Goal: Information Seeking & Learning: Check status

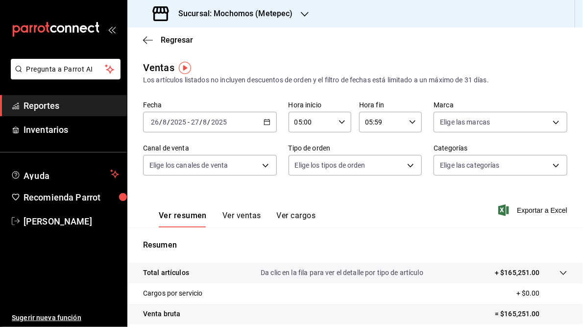
click at [302, 8] on div "Sucursal: Mochomos (Metepec)" at bounding box center [223, 13] width 177 height 27
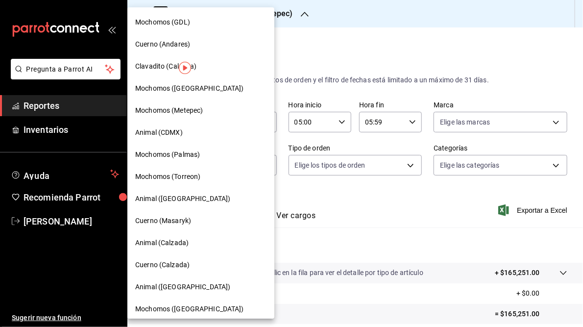
click at [179, 23] on span "Mochomos (GDL)" at bounding box center [162, 22] width 55 height 10
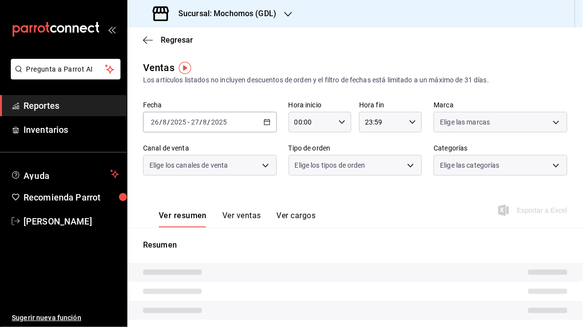
type input "05:00"
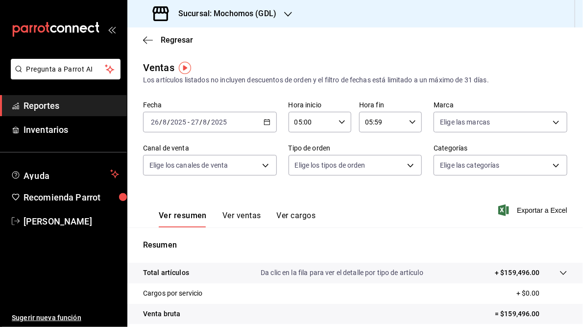
click at [266, 124] on icon "button" at bounding box center [266, 121] width 7 height 7
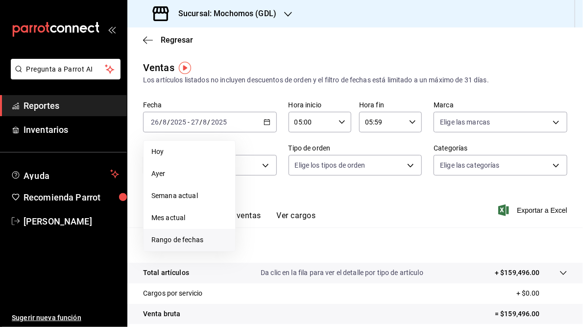
click at [175, 235] on span "Rango de fechas" at bounding box center [189, 240] width 76 height 10
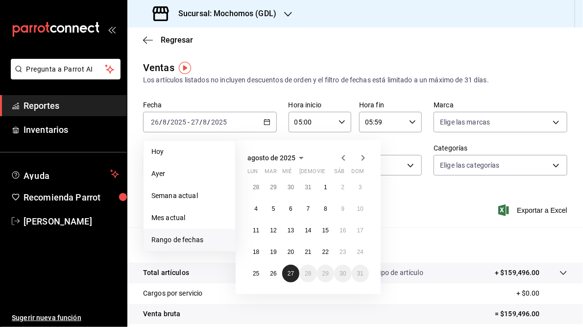
click at [290, 272] on abbr "27" at bounding box center [290, 273] width 6 height 7
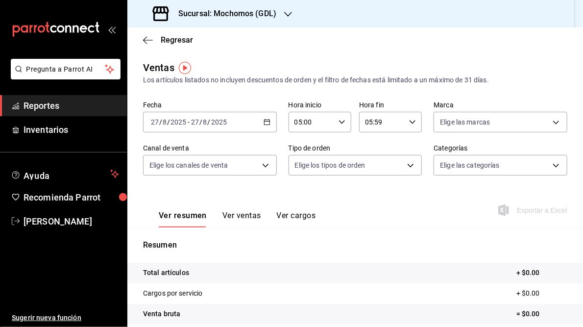
click at [409, 123] on icon "button" at bounding box center [412, 121] width 7 height 7
click at [370, 200] on span "23" at bounding box center [371, 202] width 15 height 8
type input "23:59"
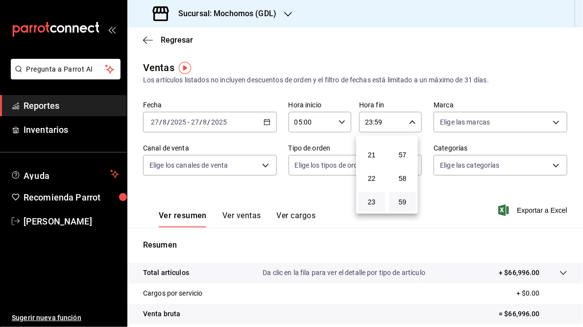
click at [450, 211] on div at bounding box center [291, 163] width 583 height 327
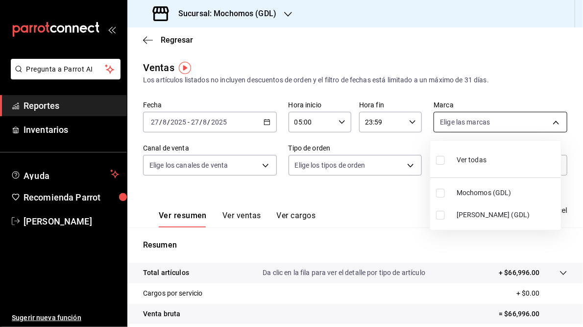
click at [546, 119] on body "Pregunta a Parrot AI Reportes Inventarios Ayuda Recomienda Parrot [PERSON_NAME]…" at bounding box center [291, 163] width 583 height 327
click at [469, 214] on span "[PERSON_NAME] (GDL)" at bounding box center [506, 215] width 100 height 10
type input "9cac9703-0c5a-4d8b-addd-5b6b571d65b9"
checkbox input "true"
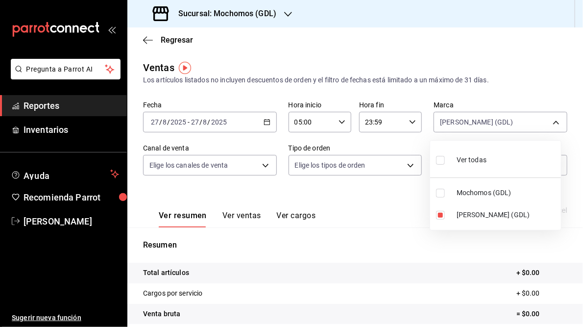
click at [390, 213] on div at bounding box center [291, 163] width 583 height 327
click at [552, 122] on body "Pregunta a Parrot AI Reportes Inventarios Ayuda Recomienda Parrot [PERSON_NAME]…" at bounding box center [291, 163] width 583 height 327
click at [442, 217] on input "checkbox" at bounding box center [440, 215] width 9 height 9
checkbox input "false"
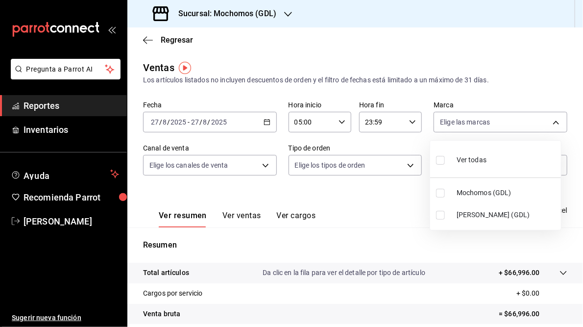
click at [477, 192] on span "Mochomos (GDL)" at bounding box center [506, 193] width 100 height 10
type input "36c25d4a-7cb0-456c-a434-e981d54830bc"
checkbox input "true"
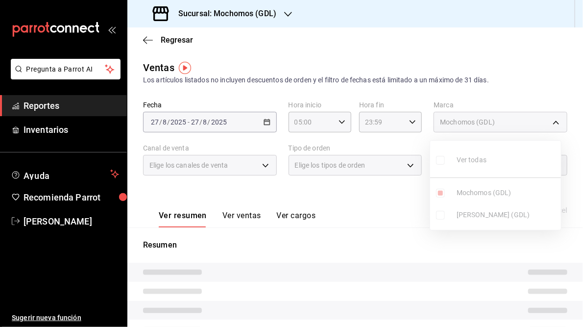
click at [377, 198] on div at bounding box center [291, 163] width 583 height 327
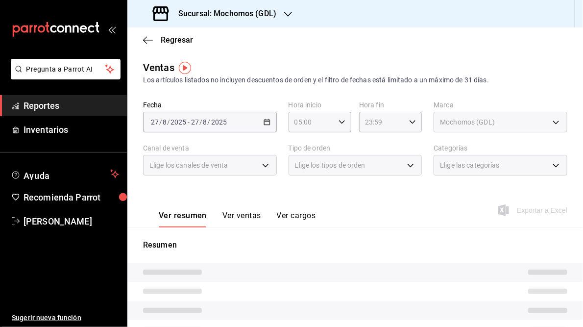
click at [413, 201] on div "Ver resumen Ver ventas Ver cargos Exportar a Excel" at bounding box center [354, 207] width 455 height 40
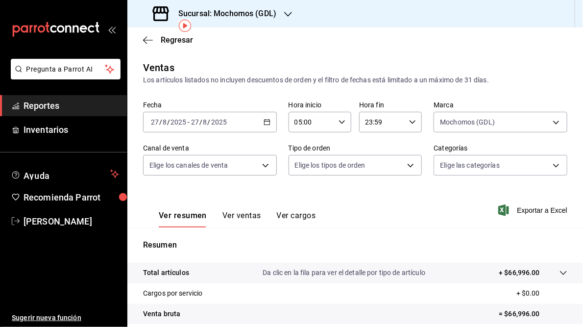
scroll to position [96, 0]
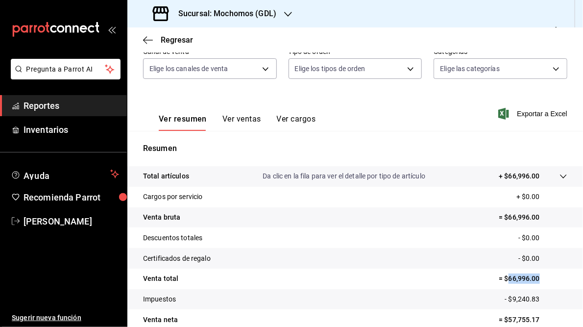
drag, startPoint x: 502, startPoint y: 279, endPoint x: 533, endPoint y: 278, distance: 30.9
click at [533, 278] on p "= $66,996.00" at bounding box center [532, 278] width 69 height 10
copy p "66,996.00"
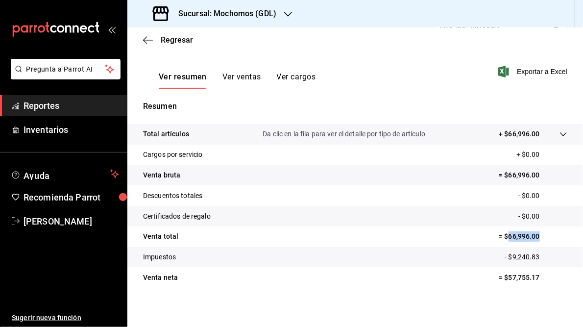
scroll to position [139, 0]
copy p "66,996.00"
click at [262, 15] on h3 "Sucursal: Mochomos (GDL)" at bounding box center [223, 14] width 106 height 12
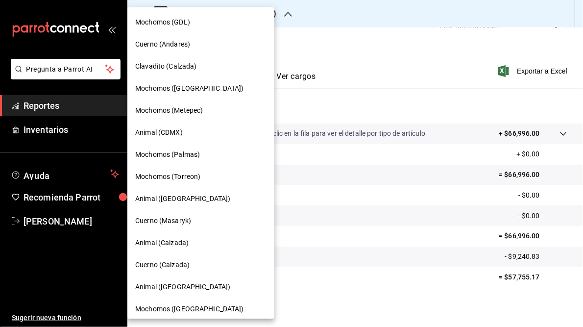
click at [161, 45] on span "Cuerno (Andares)" at bounding box center [162, 44] width 55 height 10
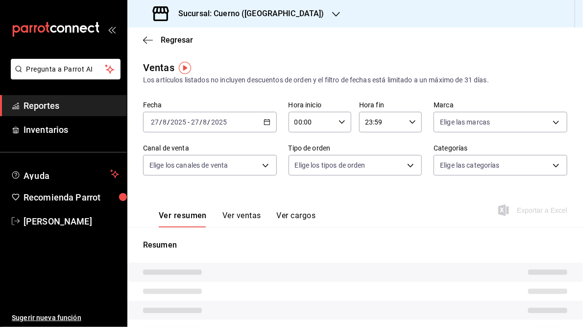
type input "05:00"
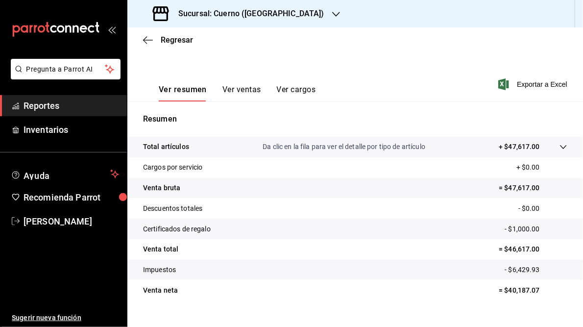
scroll to position [132, 0]
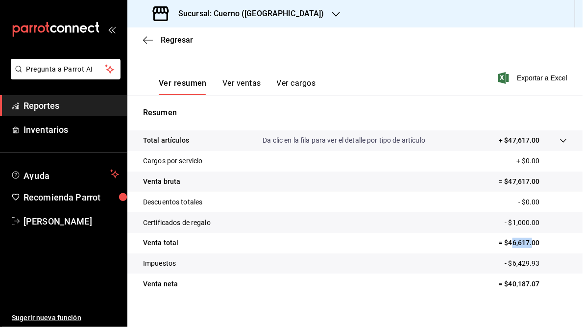
drag, startPoint x: 505, startPoint y: 243, endPoint x: 526, endPoint y: 242, distance: 21.5
click at [526, 242] on p "= $46,617.00" at bounding box center [532, 242] width 69 height 10
drag, startPoint x: 526, startPoint y: 242, endPoint x: 465, endPoint y: 238, distance: 61.8
click at [465, 238] on tr "Venta total = $46,617.00" at bounding box center [354, 243] width 455 height 21
drag, startPoint x: 503, startPoint y: 241, endPoint x: 536, endPoint y: 241, distance: 32.8
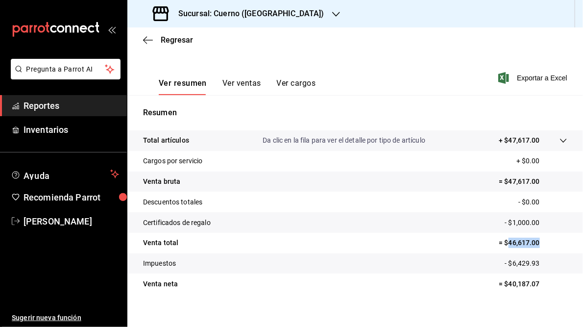
click at [536, 241] on p "= $46,617.00" at bounding box center [532, 242] width 69 height 10
copy p "46,617.00"
click at [243, 11] on h3 "Sucursal: Cuerno ([GEOGRAPHIC_DATA])" at bounding box center [247, 14] width 154 height 12
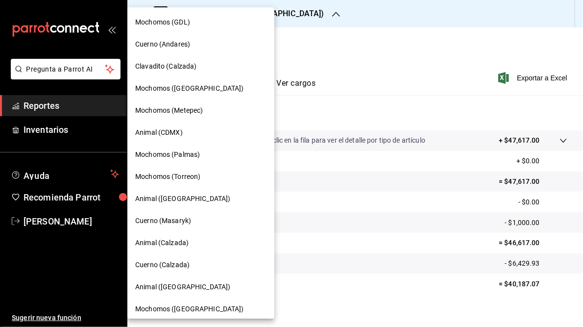
click at [170, 174] on span "Mochomos (Torreon)" at bounding box center [167, 176] width 65 height 10
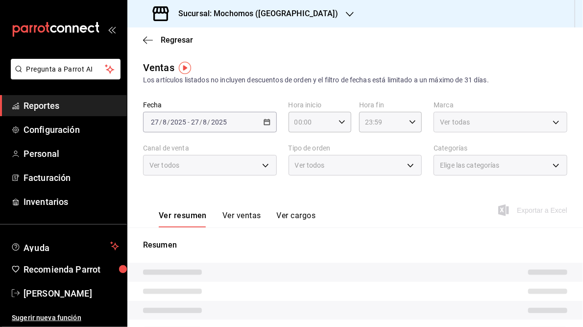
type input "05:00"
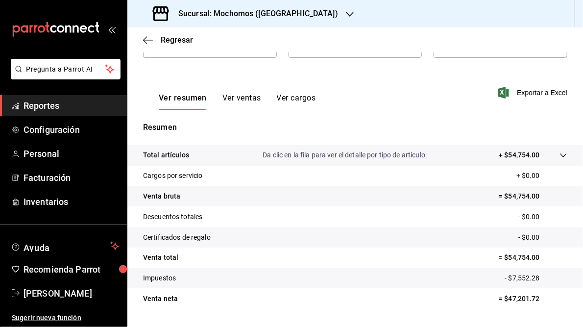
scroll to position [128, 0]
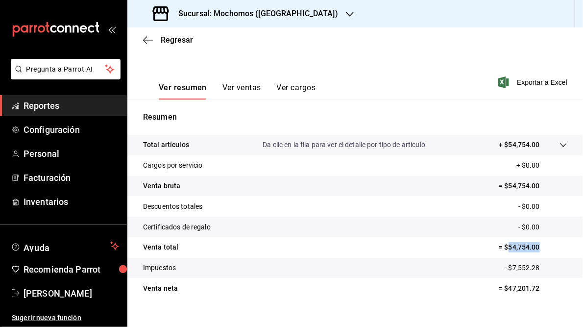
drag, startPoint x: 502, startPoint y: 246, endPoint x: 536, endPoint y: 246, distance: 34.3
click at [536, 246] on p "= $54,754.00" at bounding box center [532, 247] width 69 height 10
copy p "54,754.00"
click at [231, 12] on h3 "Sucursal: Mochomos ([GEOGRAPHIC_DATA])" at bounding box center [253, 14] width 167 height 12
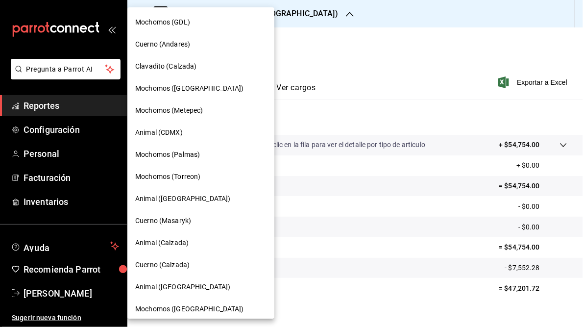
click at [188, 304] on span "Mochomos ([GEOGRAPHIC_DATA])" at bounding box center [189, 309] width 109 height 10
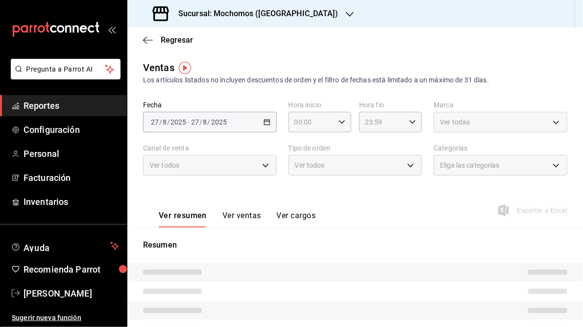
type input "05:00"
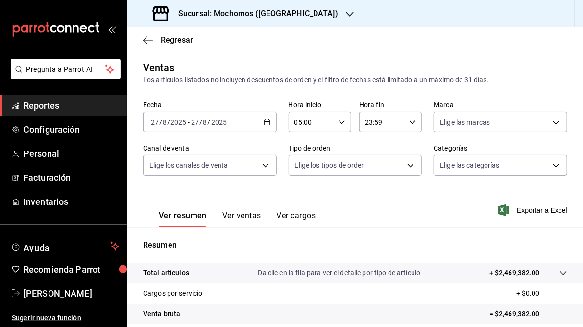
scroll to position [142, 0]
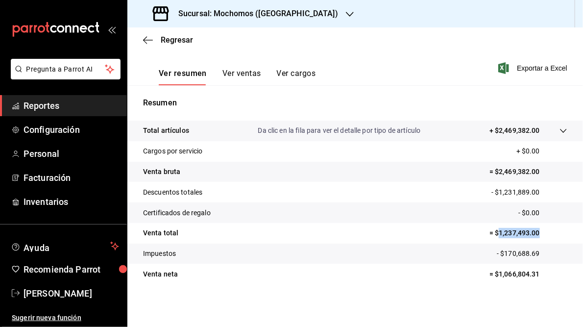
drag, startPoint x: 494, startPoint y: 234, endPoint x: 534, endPoint y: 233, distance: 40.1
click at [534, 233] on p "= $1,237,493.00" at bounding box center [528, 233] width 78 height 10
copy p "1,237,493.00"
click at [222, 13] on h3 "Sucursal: Mochomos ([GEOGRAPHIC_DATA])" at bounding box center [253, 14] width 167 height 12
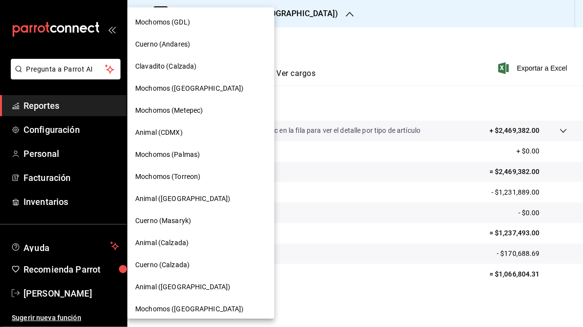
scroll to position [71, 0]
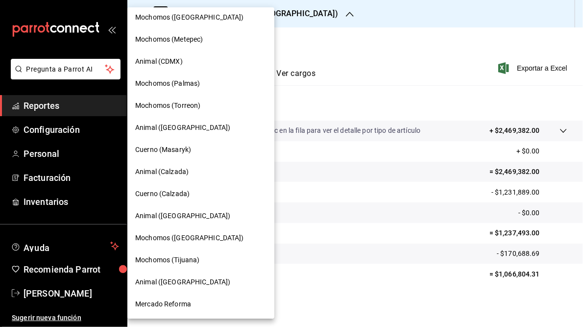
click at [172, 302] on span "Mercado Reforma" at bounding box center [163, 304] width 56 height 10
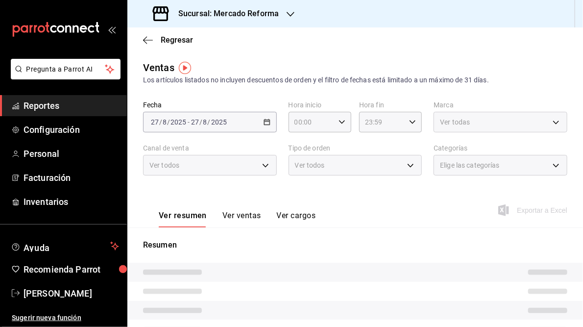
type input "05:00"
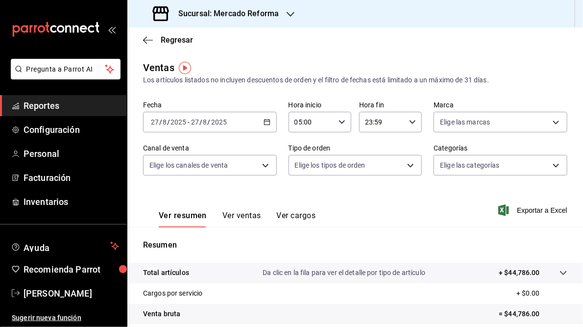
scroll to position [142, 0]
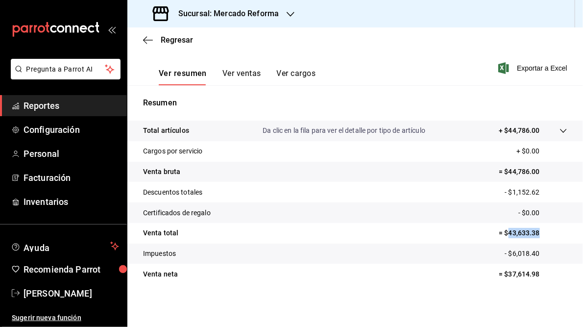
drag, startPoint x: 503, startPoint y: 232, endPoint x: 539, endPoint y: 233, distance: 35.3
click at [539, 233] on p "= $43,633.38" at bounding box center [532, 233] width 69 height 10
copy p "43,633.38"
click at [288, 12] on icon "button" at bounding box center [290, 14] width 8 height 8
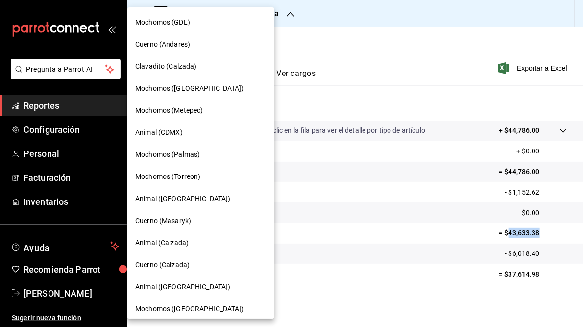
scroll to position [71, 0]
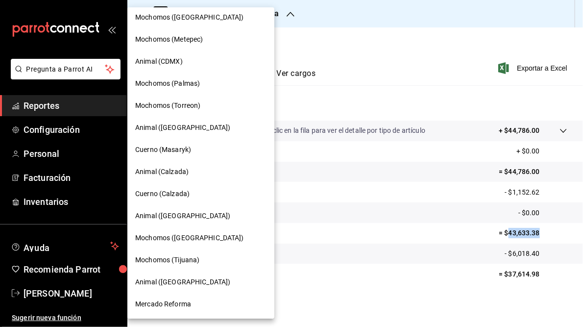
click at [167, 259] on span "Mochomos (Tijuana)" at bounding box center [167, 260] width 64 height 10
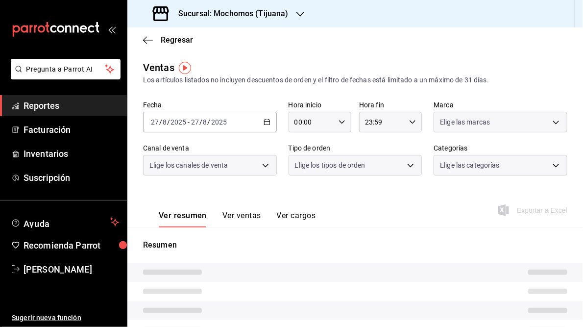
type input "05:00"
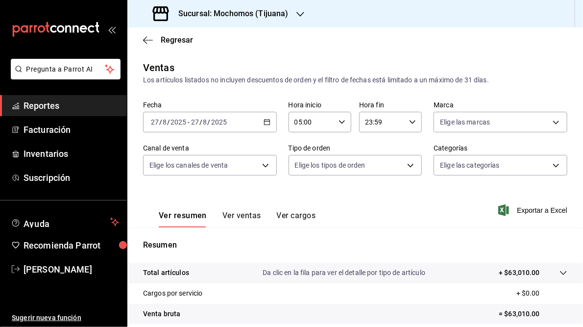
scroll to position [142, 0]
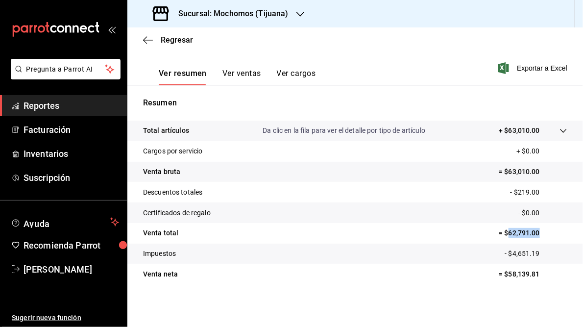
drag, startPoint x: 503, startPoint y: 232, endPoint x: 544, endPoint y: 233, distance: 41.1
click at [544, 233] on p "= $62,791.00" at bounding box center [532, 233] width 69 height 10
copy p "62,791.00"
click at [258, 17] on h3 "Sucursal: Mochomos (Tijuana)" at bounding box center [229, 14] width 118 height 12
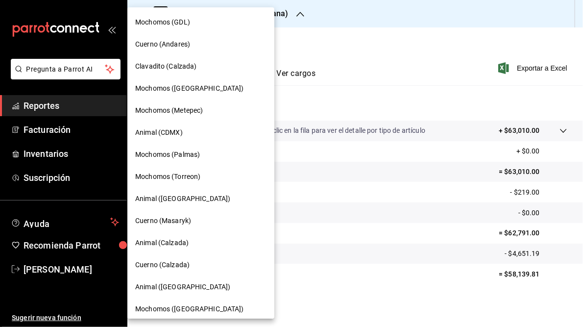
scroll to position [71, 0]
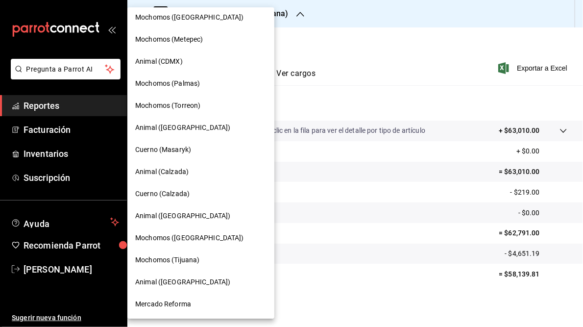
click at [168, 282] on span "Animal ([GEOGRAPHIC_DATA])" at bounding box center [182, 282] width 95 height 10
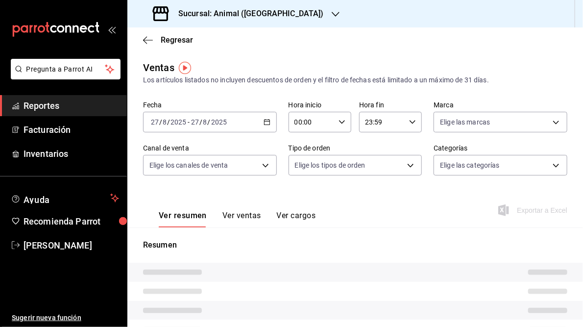
type input "05:00"
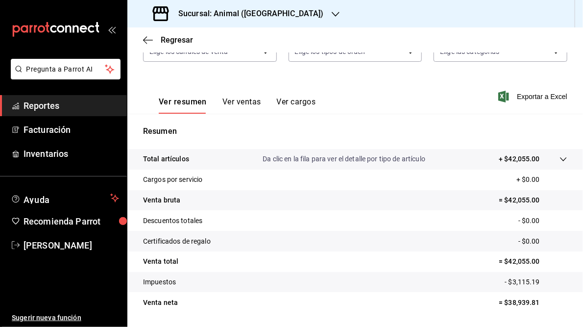
scroll to position [114, 0]
drag, startPoint x: 502, startPoint y: 261, endPoint x: 541, endPoint y: 258, distance: 39.2
click at [541, 258] on p "= $42,055.00" at bounding box center [532, 261] width 69 height 10
copy p "42,055.00"
click at [230, 16] on h3 "Sucursal: Animal ([GEOGRAPHIC_DATA])" at bounding box center [246, 14] width 153 height 12
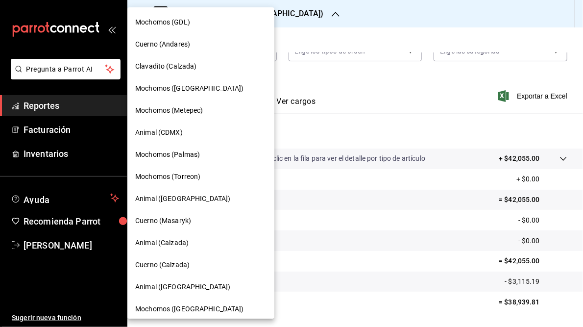
click at [162, 223] on span "Cuerno (Masaryk)" at bounding box center [163, 220] width 56 height 10
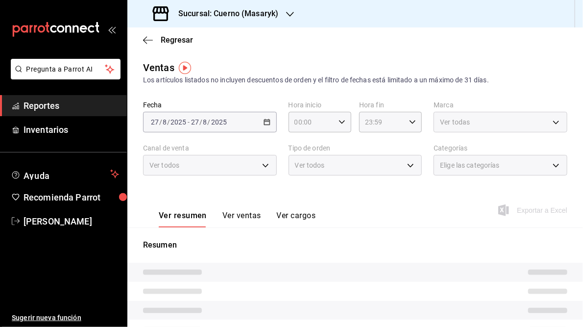
type input "05:00"
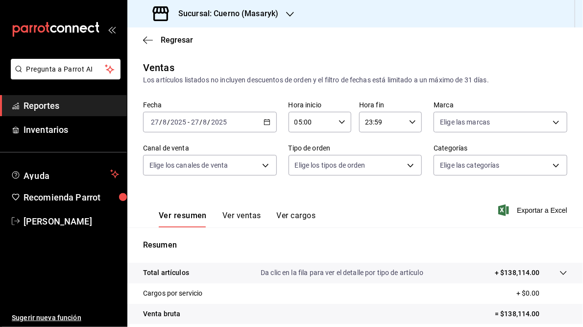
scroll to position [142, 0]
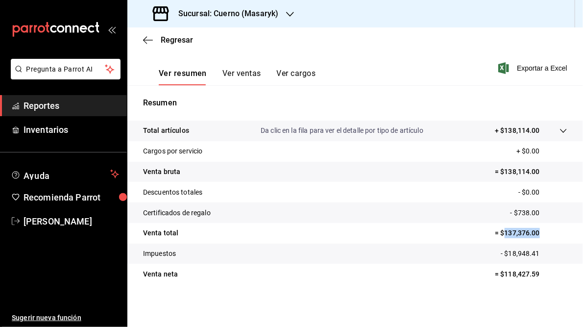
drag, startPoint x: 498, startPoint y: 233, endPoint x: 534, endPoint y: 233, distance: 35.7
click at [534, 233] on p "= $137,376.00" at bounding box center [530, 233] width 72 height 10
copy p "137,376.00"
click at [224, 15] on h3 "Sucursal: Cuerno (Masaryk)" at bounding box center [224, 14] width 108 height 12
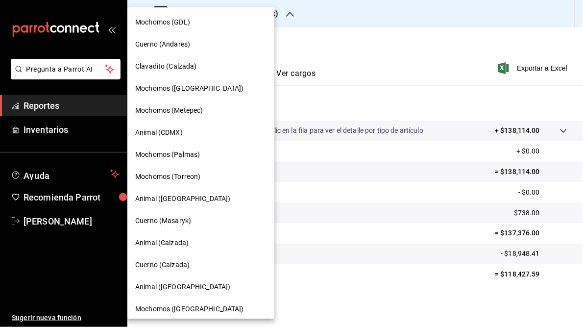
click at [165, 130] on span "Animal (CDMX)" at bounding box center [158, 132] width 47 height 10
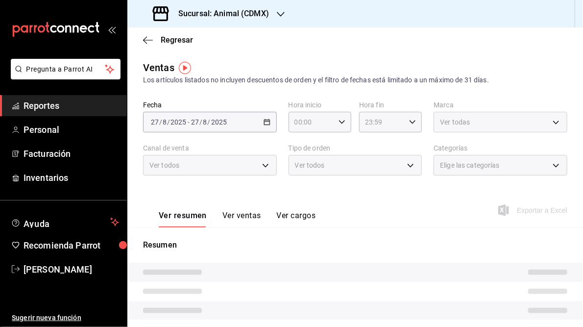
type input "05:00"
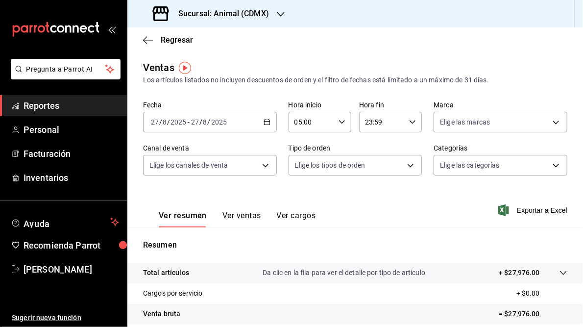
scroll to position [142, 0]
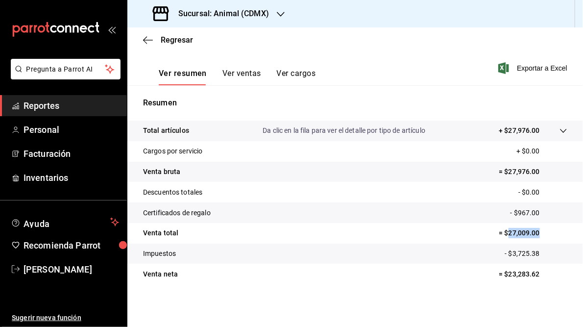
drag, startPoint x: 502, startPoint y: 230, endPoint x: 536, endPoint y: 233, distance: 33.9
click at [536, 233] on p "= $27,009.00" at bounding box center [532, 233] width 69 height 10
click at [242, 16] on h3 "Sucursal: Animal (CDMX)" at bounding box center [219, 14] width 98 height 12
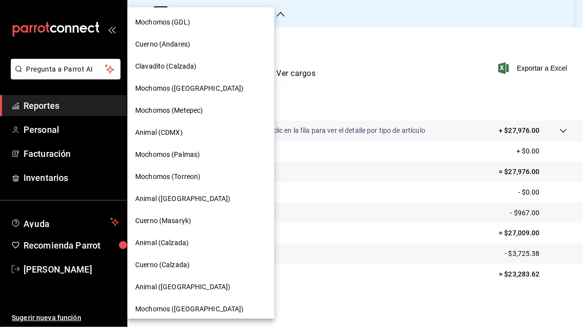
scroll to position [71, 0]
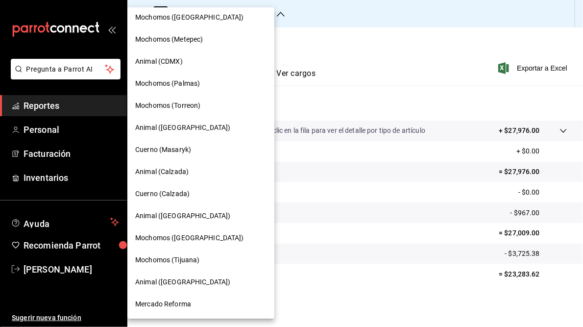
click at [165, 215] on span "Animal ([GEOGRAPHIC_DATA])" at bounding box center [182, 216] width 95 height 10
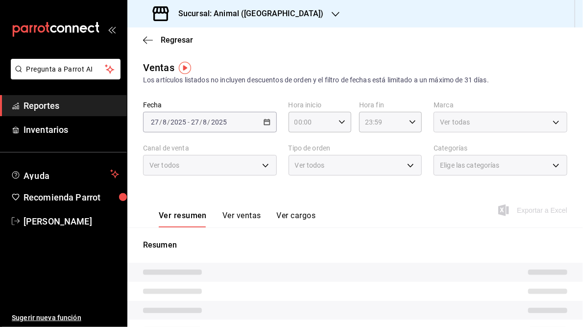
type input "05:00"
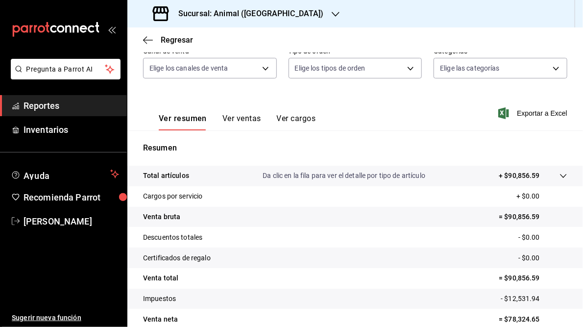
scroll to position [142, 0]
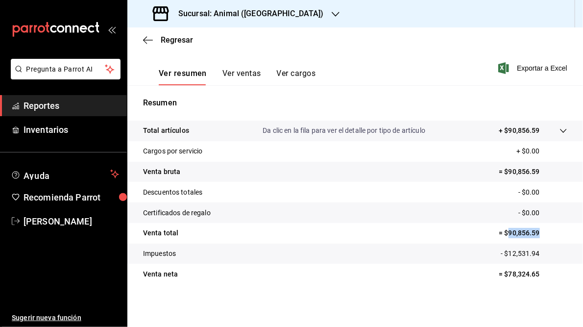
drag, startPoint x: 502, startPoint y: 232, endPoint x: 536, endPoint y: 232, distance: 34.3
click at [536, 232] on p "= $90,856.59" at bounding box center [532, 233] width 69 height 10
click at [237, 10] on h3 "Sucursal: Animal ([GEOGRAPHIC_DATA])" at bounding box center [246, 14] width 153 height 12
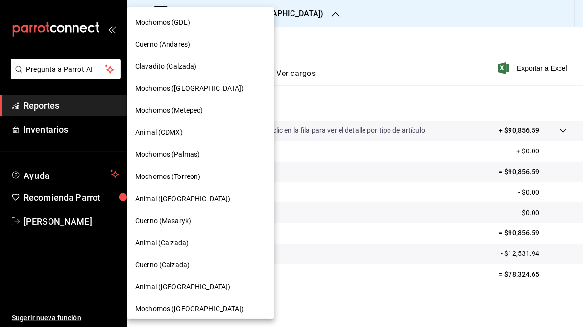
click at [171, 153] on span "Mochomos (Palmas)" at bounding box center [167, 154] width 65 height 10
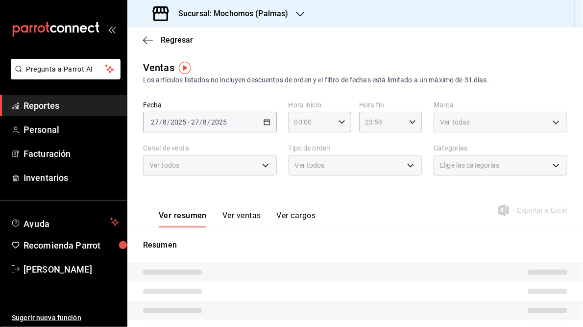
type input "05:00"
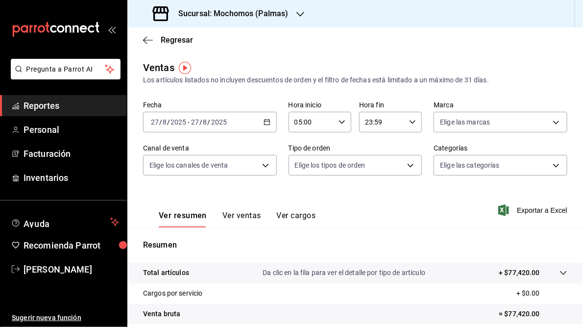
scroll to position [142, 0]
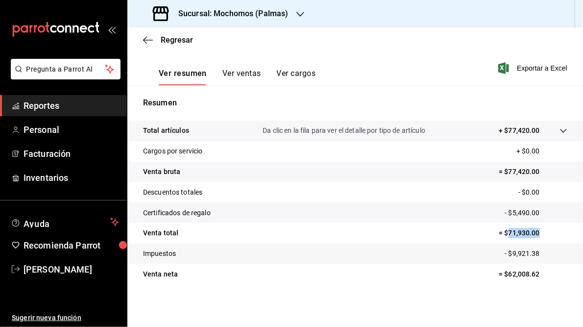
drag, startPoint x: 503, startPoint y: 232, endPoint x: 537, endPoint y: 233, distance: 33.8
click at [537, 233] on p "= $71,930.00" at bounding box center [532, 233] width 69 height 10
click at [295, 11] on div "Sucursal: Mochomos (Palmas)" at bounding box center [221, 13] width 173 height 27
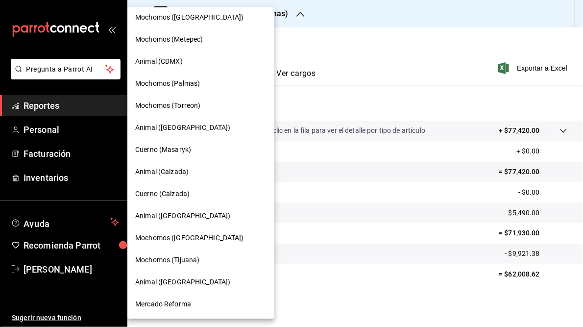
scroll to position [0, 0]
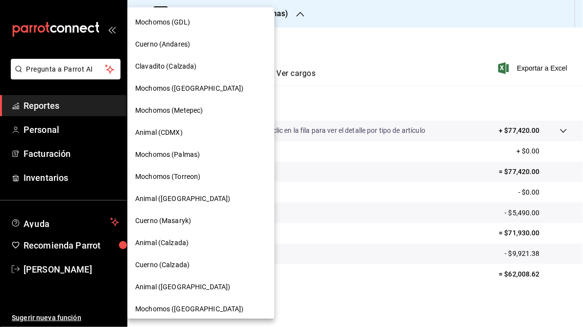
click at [413, 54] on div at bounding box center [291, 163] width 583 height 327
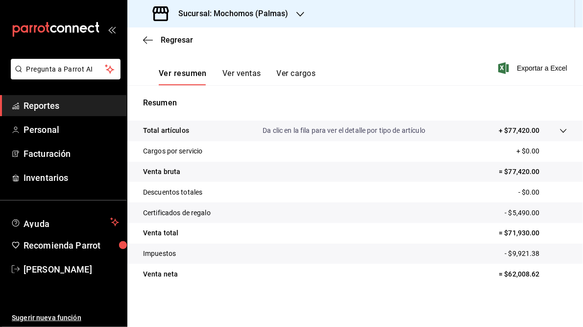
click at [301, 13] on icon "button" at bounding box center [300, 14] width 8 height 8
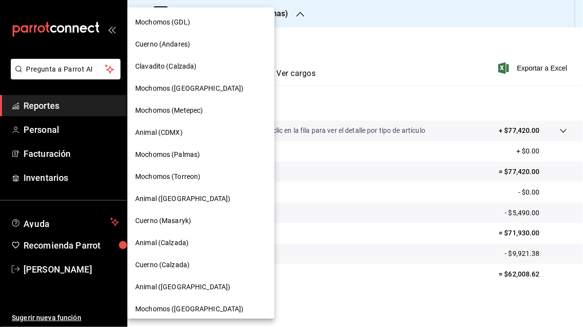
click at [169, 91] on span "Mochomos ([GEOGRAPHIC_DATA])" at bounding box center [189, 88] width 109 height 10
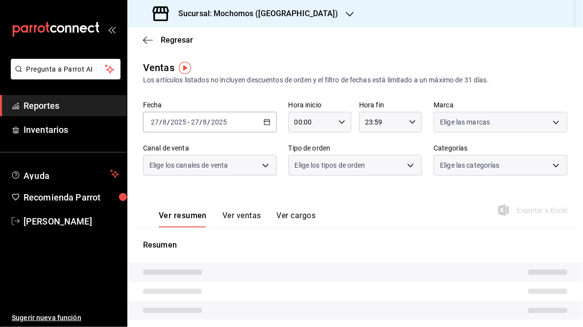
type input "05:00"
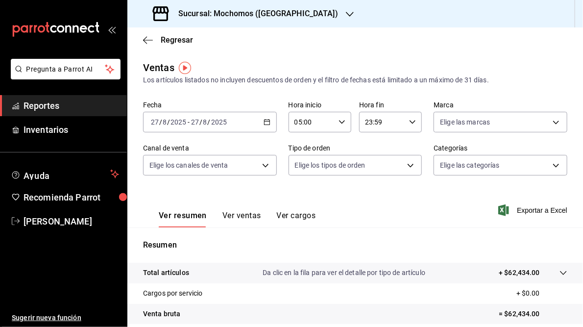
scroll to position [142, 0]
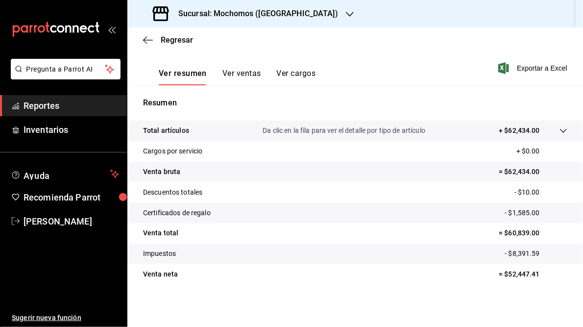
click at [502, 233] on p "= $60,839.00" at bounding box center [532, 233] width 69 height 10
drag, startPoint x: 503, startPoint y: 235, endPoint x: 535, endPoint y: 234, distance: 31.8
click at [535, 234] on p "= $60,839.00" at bounding box center [532, 233] width 69 height 10
click at [227, 9] on h3 "Sucursal: Mochomos ([GEOGRAPHIC_DATA])" at bounding box center [253, 14] width 167 height 12
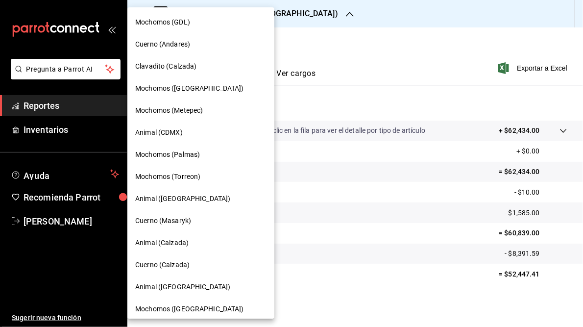
scroll to position [71, 0]
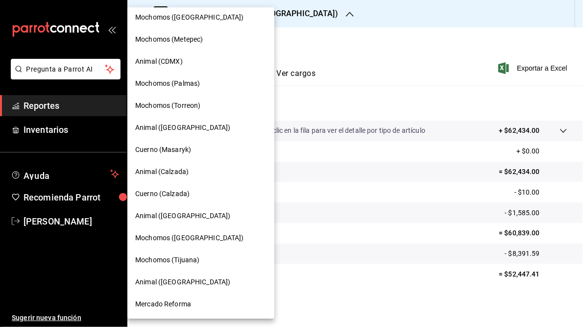
click at [154, 128] on span "Animal ([GEOGRAPHIC_DATA])" at bounding box center [182, 127] width 95 height 10
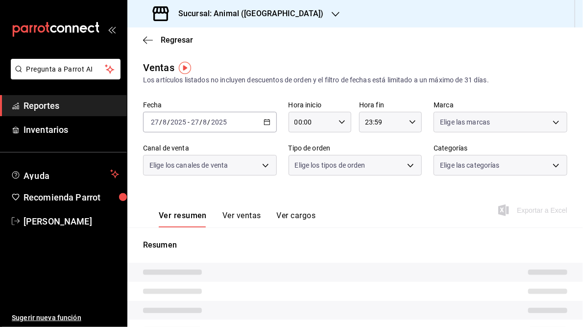
type input "05:00"
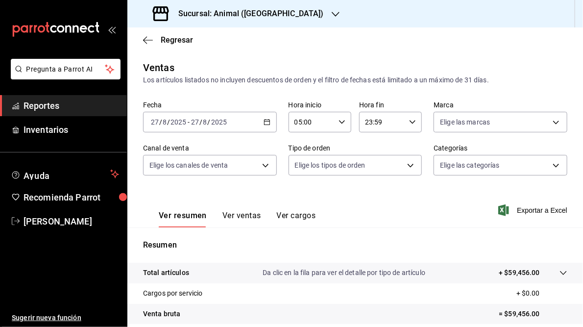
scroll to position [135, 0]
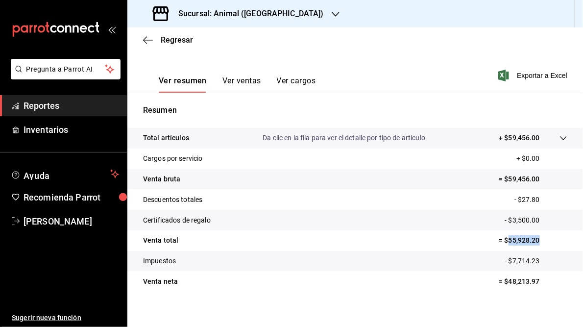
drag, startPoint x: 504, startPoint y: 240, endPoint x: 535, endPoint y: 240, distance: 30.8
click at [535, 240] on p "= $55,928.20" at bounding box center [532, 240] width 69 height 10
drag, startPoint x: 535, startPoint y: 240, endPoint x: 493, endPoint y: 134, distance: 113.6
click at [493, 134] on div "Total artículos Da clic en la fila para ver el detalle por tipo de artículo + $…" at bounding box center [341, 138] width 397 height 10
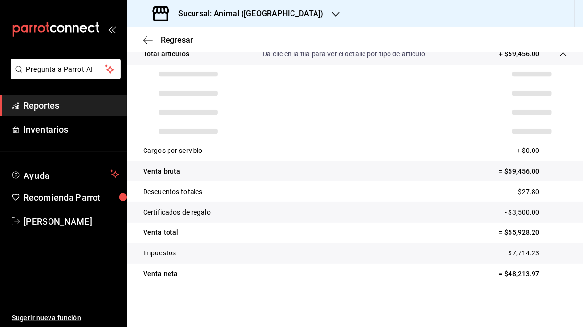
scroll to position [215, 0]
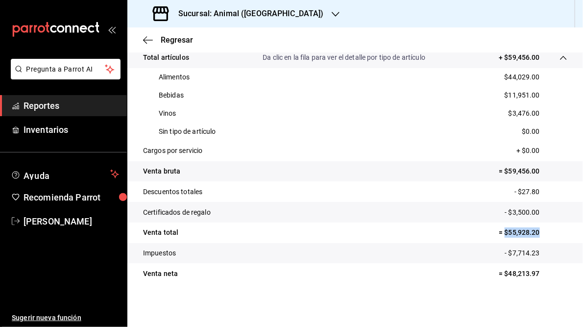
drag, startPoint x: 500, startPoint y: 233, endPoint x: 535, endPoint y: 232, distance: 34.8
click at [535, 232] on p "= $55,928.20" at bounding box center [532, 232] width 69 height 10
drag, startPoint x: 535, startPoint y: 232, endPoint x: 519, endPoint y: 232, distance: 16.2
click at [219, 14] on h3 "Sucursal: Animal ([GEOGRAPHIC_DATA])" at bounding box center [246, 14] width 153 height 12
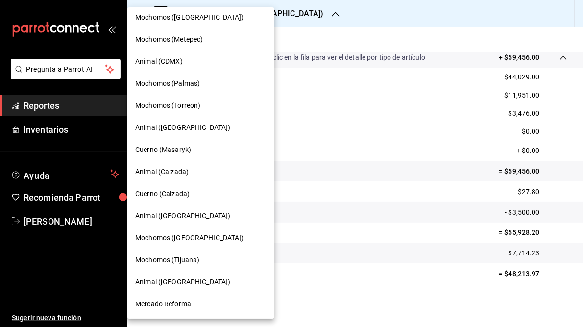
scroll to position [0, 0]
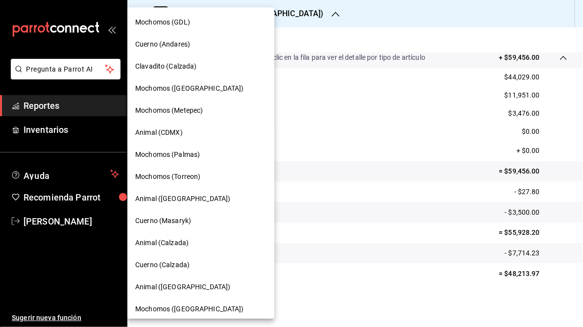
click at [151, 67] on span "Clavadito (Calzada)" at bounding box center [166, 66] width 62 height 10
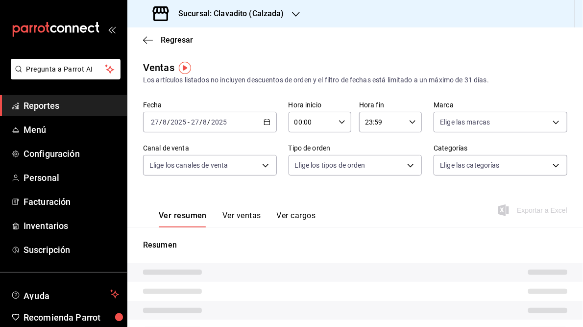
type input "05:00"
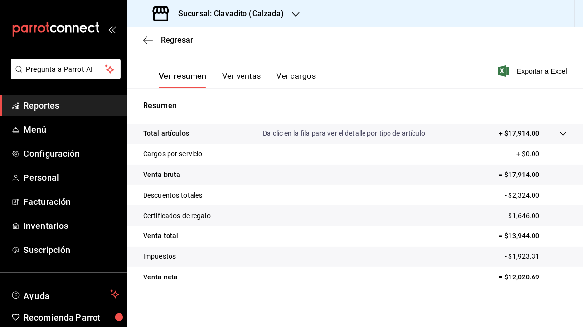
scroll to position [142, 0]
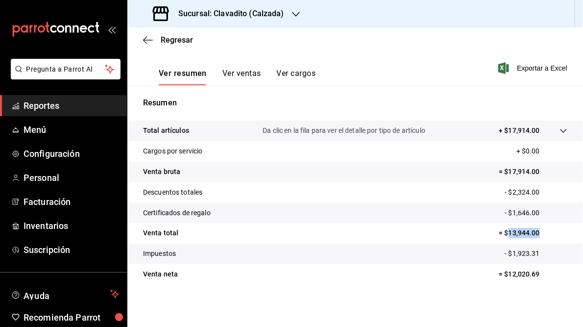
drag, startPoint x: 501, startPoint y: 233, endPoint x: 533, endPoint y: 232, distance: 31.3
click at [533, 232] on p "= $13,944.00" at bounding box center [532, 233] width 69 height 10
click at [292, 16] on icon "button" at bounding box center [296, 14] width 8 height 8
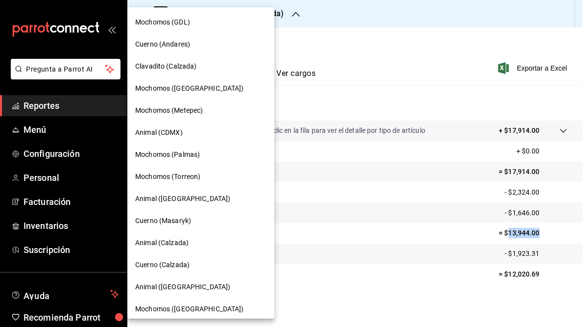
scroll to position [71, 0]
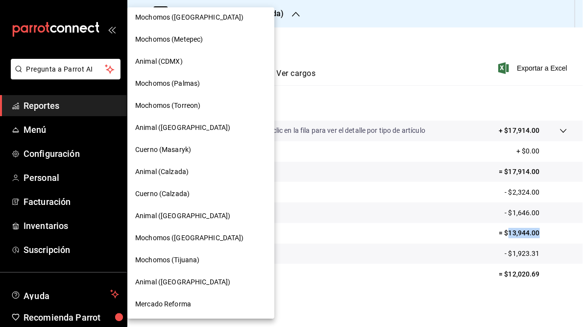
click at [161, 171] on span "Animal (Calzada)" at bounding box center [161, 171] width 53 height 10
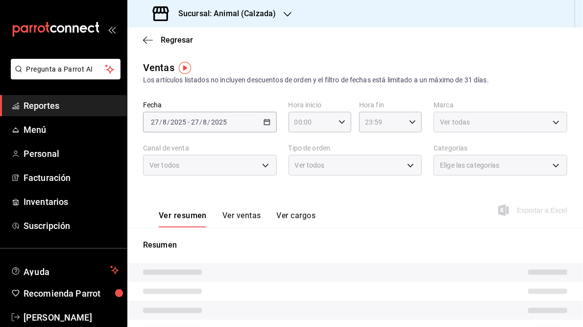
type input "05:00"
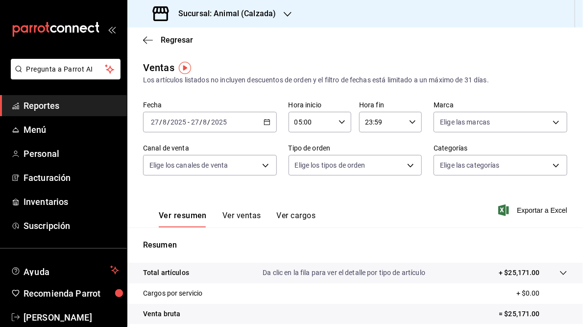
scroll to position [142, 0]
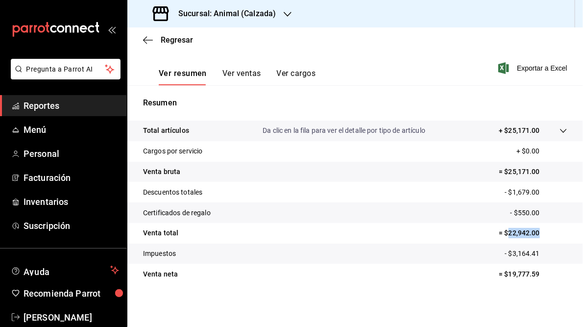
drag, startPoint x: 502, startPoint y: 233, endPoint x: 540, endPoint y: 233, distance: 38.2
click at [540, 233] on p "= $22,942.00" at bounding box center [532, 233] width 69 height 10
click at [287, 15] on icon "button" at bounding box center [287, 14] width 8 height 5
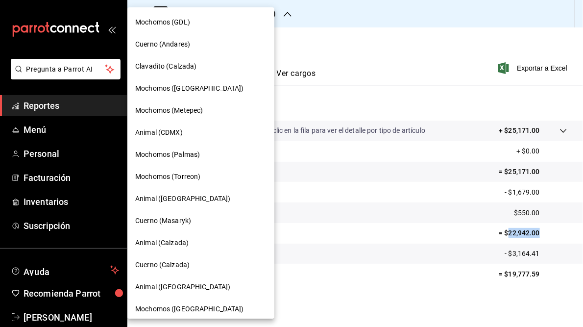
scroll to position [71, 0]
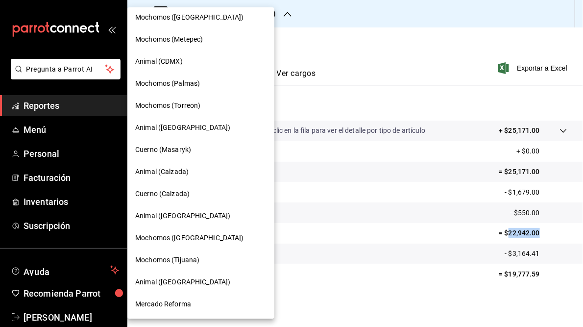
click at [171, 190] on span "Cuerno (Calzada)" at bounding box center [162, 193] width 54 height 10
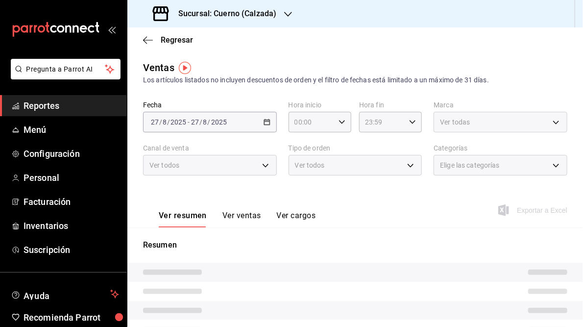
type input "05:00"
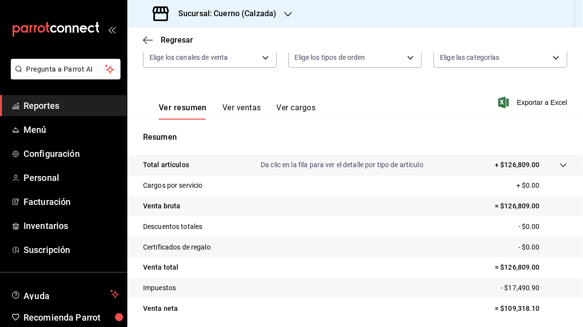
scroll to position [108, 0]
drag, startPoint x: 497, startPoint y: 267, endPoint x: 533, endPoint y: 266, distance: 35.8
click at [533, 266] on p "= $126,809.00" at bounding box center [530, 267] width 72 height 10
click at [251, 12] on h3 "Sucursal: Cuerno (Calzada)" at bounding box center [223, 14] width 106 height 12
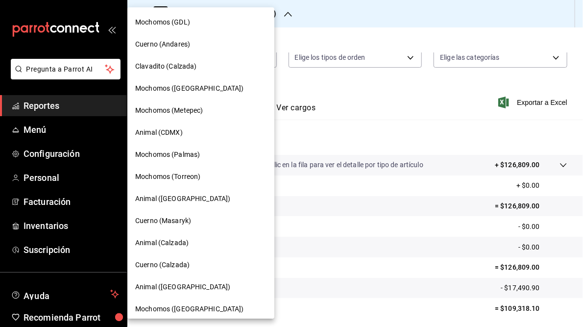
scroll to position [71, 0]
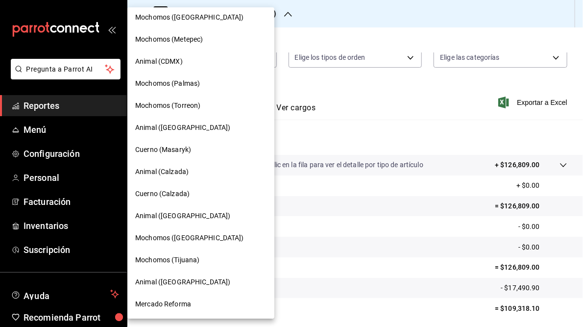
click at [179, 39] on span "Mochomos (Metepec)" at bounding box center [169, 39] width 68 height 10
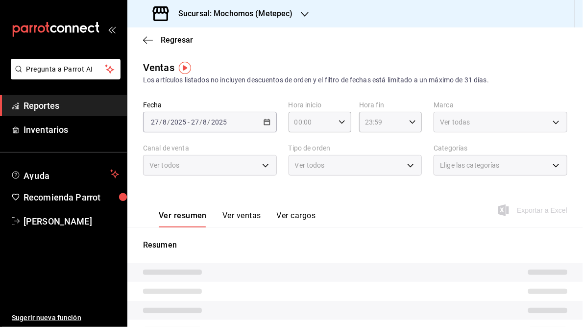
type input "05:00"
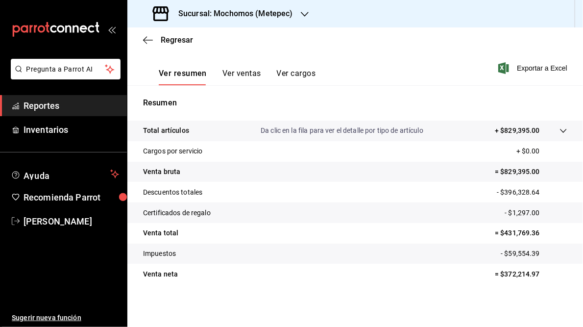
scroll to position [138, 0]
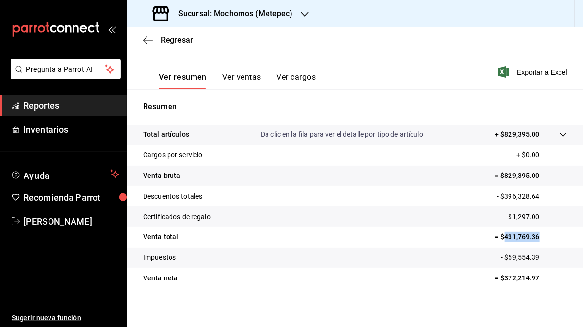
drag, startPoint x: 497, startPoint y: 236, endPoint x: 537, endPoint y: 236, distance: 39.2
click at [537, 236] on p "= $431,769.36" at bounding box center [530, 237] width 72 height 10
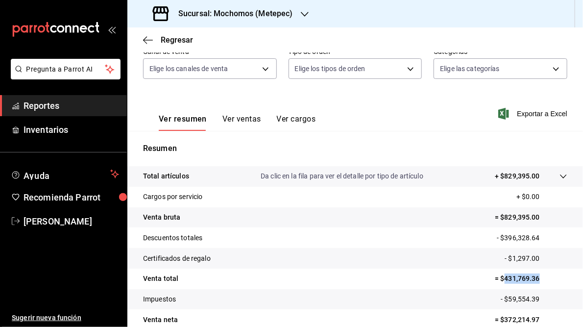
scroll to position [0, 0]
